Goal: Find specific page/section: Find specific page/section

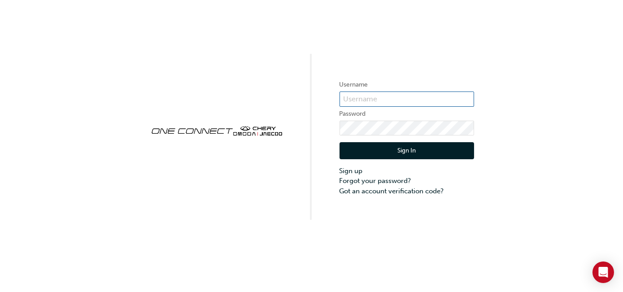
type input "CHAU0688"
click at [354, 156] on button "Sign In" at bounding box center [406, 150] width 134 height 17
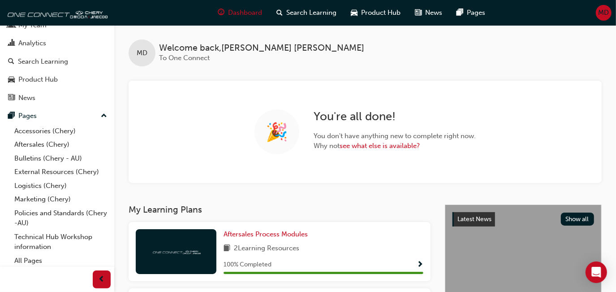
scroll to position [33, 0]
click at [40, 168] on link "External Resources (Chery)" at bounding box center [61, 171] width 100 height 14
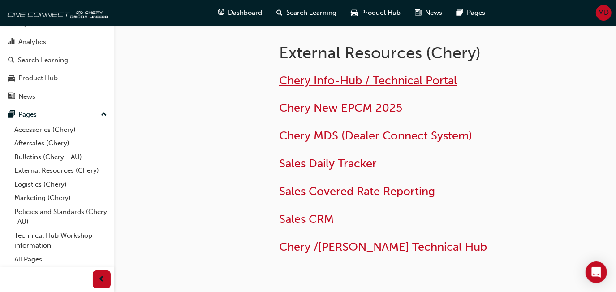
click at [314, 76] on span "Chery Info-Hub / Technical Portal" at bounding box center [368, 81] width 178 height 14
